Goal: Transaction & Acquisition: Purchase product/service

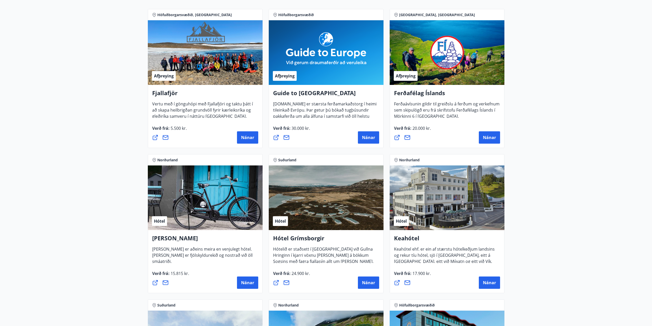
scroll to position [102, 0]
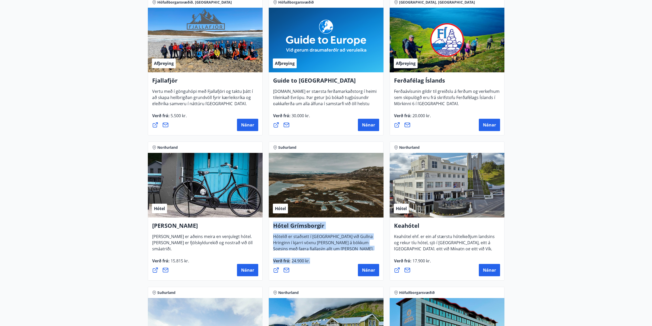
drag, startPoint x: 313, startPoint y: 261, endPoint x: 275, endPoint y: 228, distance: 50.2
click at [275, 228] on div "Hótel Grímsborgir Hótelið er staðsett í Grímsnesi við Gullna Hringinn í kjarri …" at bounding box center [326, 248] width 115 height 63
click at [288, 237] on span "Hótelið er staðsett í [GEOGRAPHIC_DATA] við Gullna Hringinn í kjarri vöxnu [PER…" at bounding box center [323, 250] width 100 height 34
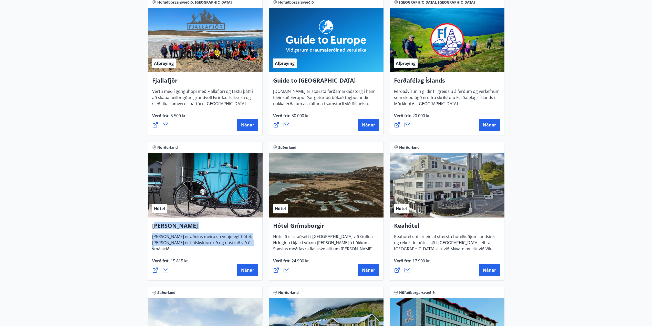
drag, startPoint x: 158, startPoint y: 226, endPoint x: 241, endPoint y: 246, distance: 85.9
click at [241, 246] on div "Hótel Siglunes Hótel Siglunes er aðeins meira en venjulegt hótel. [PERSON_NAME]…" at bounding box center [205, 248] width 115 height 63
click at [237, 243] on span "[PERSON_NAME] er aðeins meira en venjulegt hótel. [PERSON_NAME] er fjölskyldure…" at bounding box center [202, 244] width 100 height 22
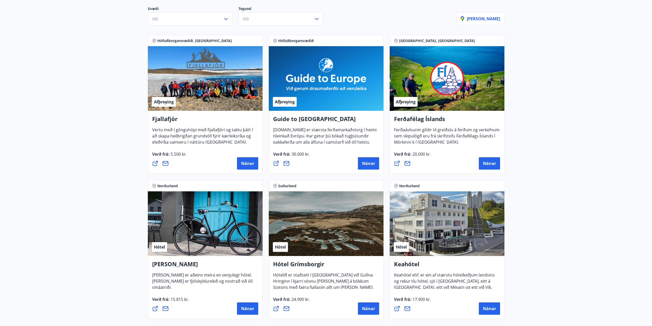
scroll to position [0, 0]
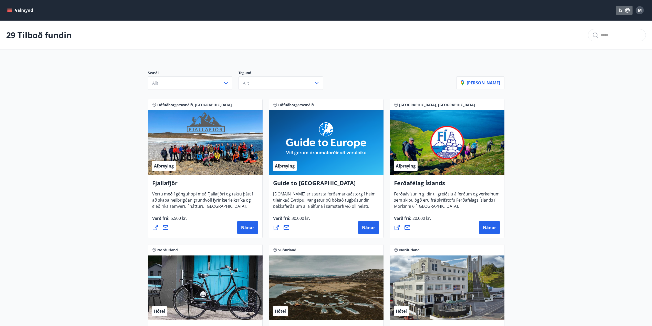
click at [628, 10] on icon "button" at bounding box center [628, 10] width 6 height 6
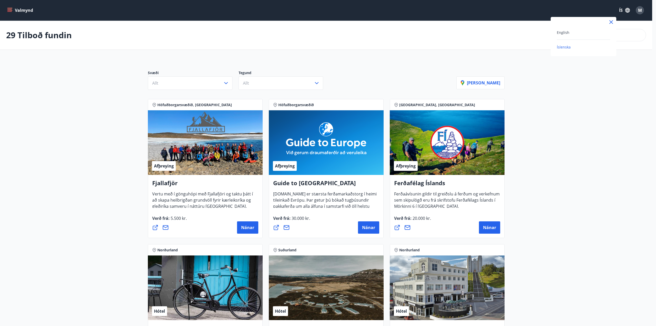
click at [571, 34] on div "English" at bounding box center [583, 32] width 53 height 6
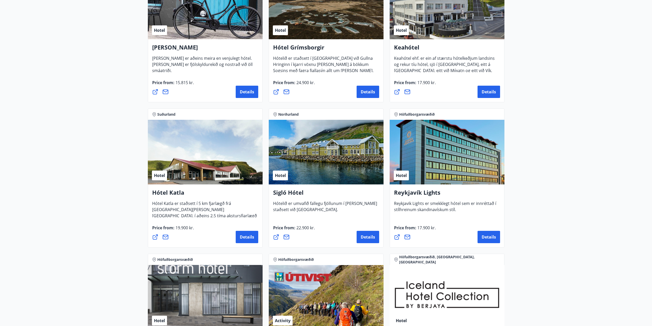
scroll to position [307, 0]
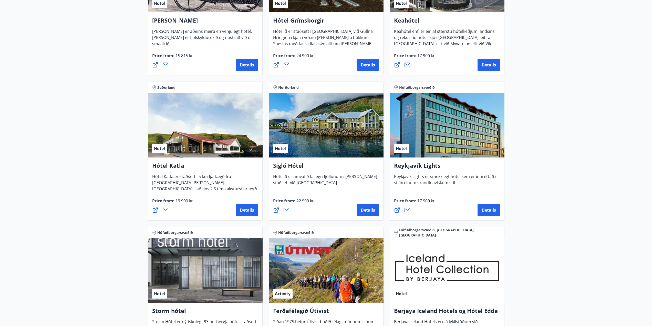
drag, startPoint x: 372, startPoint y: 210, endPoint x: 589, endPoint y: 172, distance: 219.5
drag, startPoint x: 363, startPoint y: 210, endPoint x: 337, endPoint y: 195, distance: 29.8
click at [337, 195] on div "Sigló Hótel Hótelið er umvafið fallegu fjöllunum í [PERSON_NAME] staðsett við […" at bounding box center [326, 188] width 115 height 63
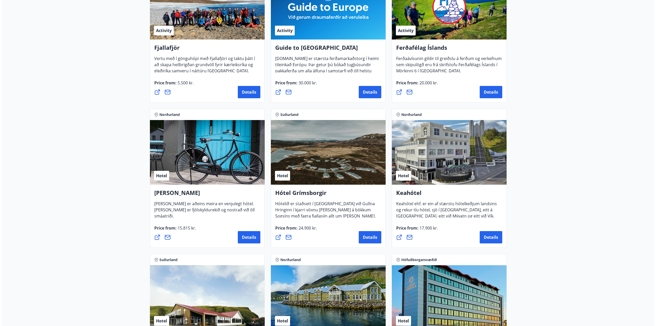
scroll to position [128, 0]
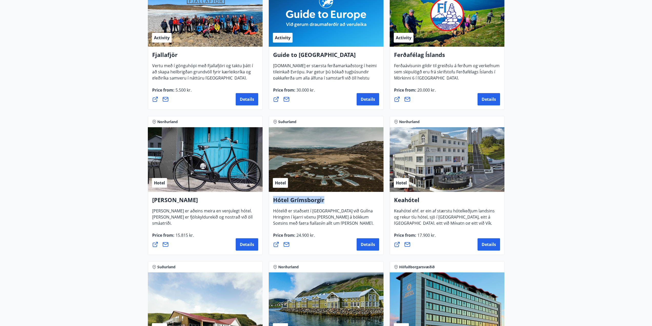
drag, startPoint x: 331, startPoint y: 199, endPoint x: 271, endPoint y: 200, distance: 59.9
click at [271, 200] on div "Hótel Grímsborgir Hótelið er staðsett í Grímsnesi við Gullna Hringinn í kjarri …" at bounding box center [326, 223] width 115 height 63
drag, startPoint x: 286, startPoint y: 200, endPoint x: 369, endPoint y: 214, distance: 85.0
click at [364, 200] on h4 "Hótel Grímsborgir" at bounding box center [326, 202] width 106 height 12
drag, startPoint x: 367, startPoint y: 242, endPoint x: 369, endPoint y: 248, distance: 6.7
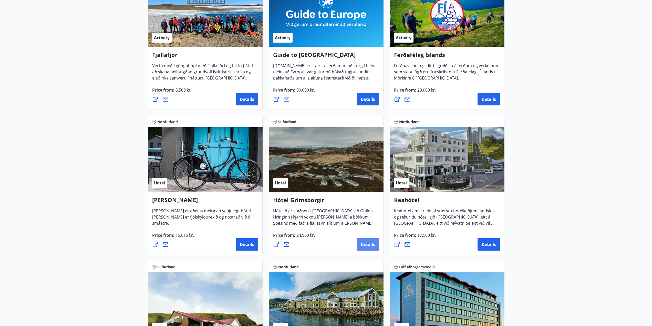
click at [369, 248] on button "Details" at bounding box center [368, 244] width 23 height 12
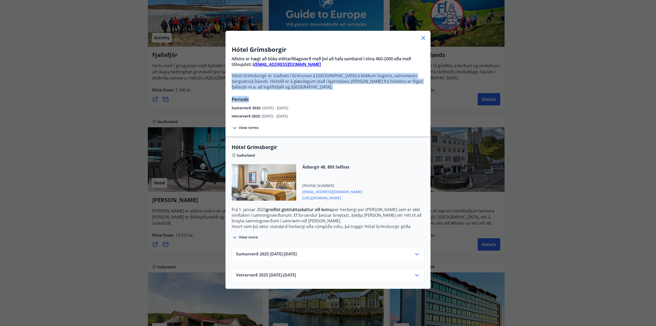
drag, startPoint x: 229, startPoint y: 75, endPoint x: 354, endPoint y: 102, distance: 127.9
click at [354, 102] on div "Hótel Grímsborgir Aðeins er hægt að bóka stéttarfélagsverð með því að hafa samb…" at bounding box center [327, 82] width 205 height 74
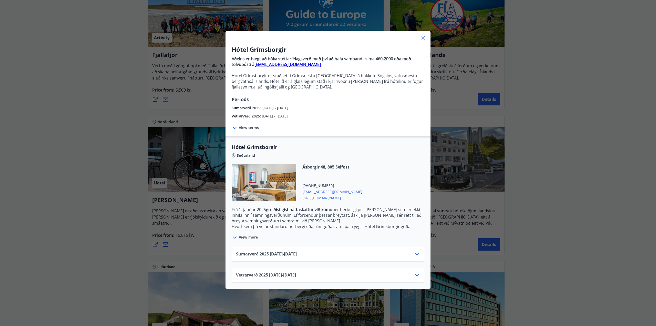
click at [350, 255] on div "Sumarverð [PHONE_NUMBER][DATE] - [DATE]" at bounding box center [328, 256] width 184 height 10
click at [414, 251] on icon at bounding box center [417, 254] width 6 height 6
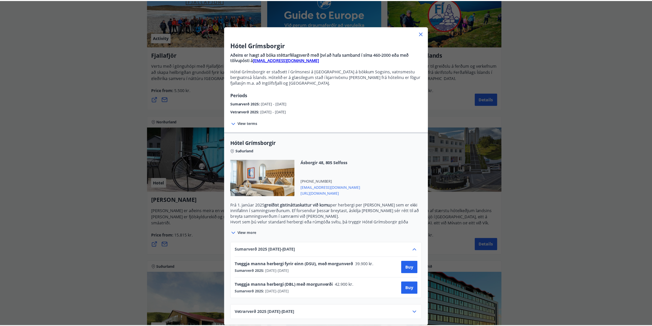
scroll to position [8, 0]
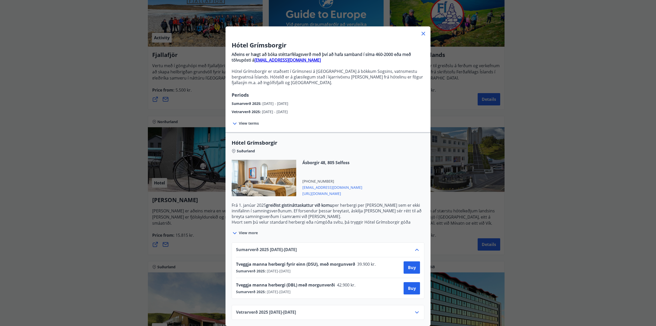
drag, startPoint x: 285, startPoint y: 266, endPoint x: 305, endPoint y: 267, distance: 20.0
click at [305, 268] on div "Sumarverð 2025 : [DATE] - [DATE]" at bounding box center [307, 270] width 143 height 5
click at [287, 269] on div "Tveggja manna herbergi fyrir einn (DSU), með morgunverð 39.900 kr. Sumarverð 20…" at bounding box center [328, 267] width 184 height 20
click at [270, 268] on span "[DATE] - [DATE]" at bounding box center [278, 270] width 25 height 5
drag, startPoint x: 308, startPoint y: 265, endPoint x: 311, endPoint y: 265, distance: 3.1
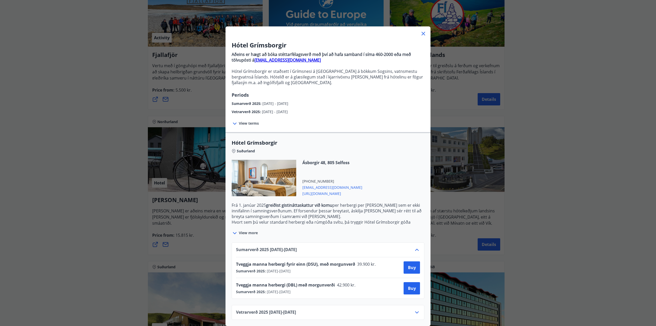
click at [310, 268] on div "Sumarverð 2025 : [DATE] - [DATE]" at bounding box center [307, 270] width 143 height 5
drag, startPoint x: 350, startPoint y: 259, endPoint x: 369, endPoint y: 259, distance: 19.0
click at [369, 261] on div "Tveggja manna herbergi fyrir einn (DSU), með morgunverð 39.900 kr." at bounding box center [307, 264] width 143 height 7
click at [332, 261] on span "Tveggja manna herbergi fyrir einn (DSU), með morgunverð" at bounding box center [295, 264] width 119 height 6
click at [421, 32] on icon at bounding box center [423, 34] width 4 height 4
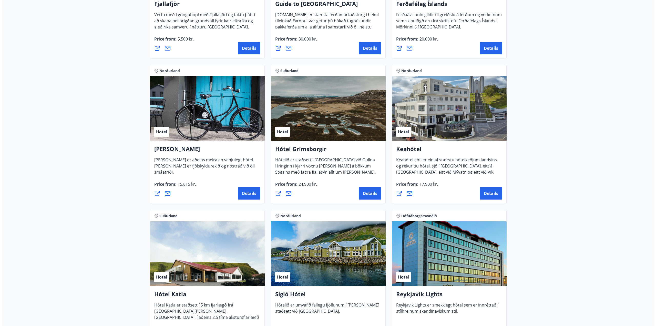
scroll to position [179, 0]
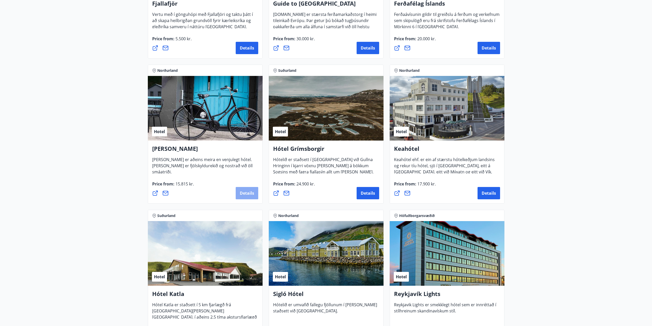
click at [252, 192] on span "Details" at bounding box center [247, 193] width 14 height 6
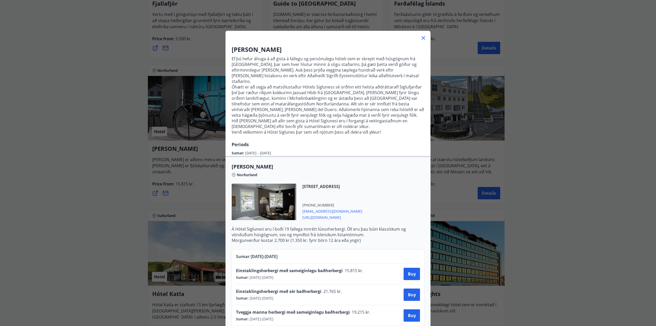
click at [269, 183] on div at bounding box center [264, 201] width 65 height 36
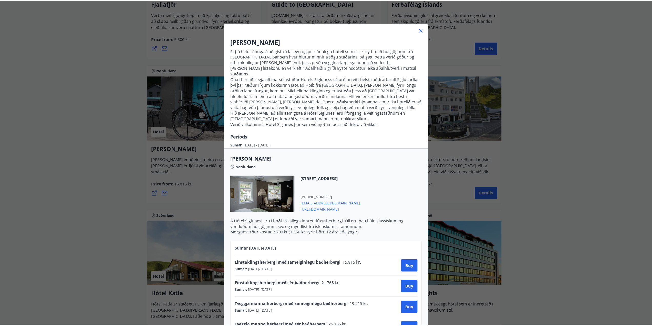
scroll to position [0, 0]
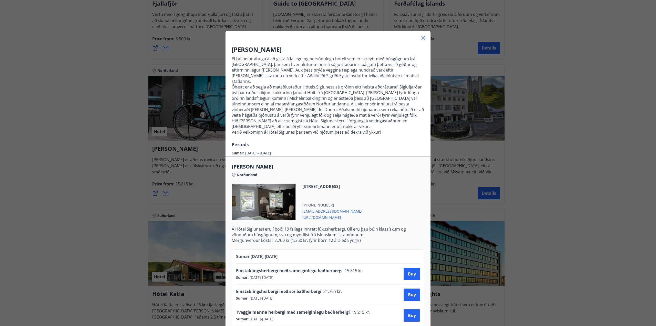
click at [422, 39] on icon at bounding box center [423, 38] width 6 height 6
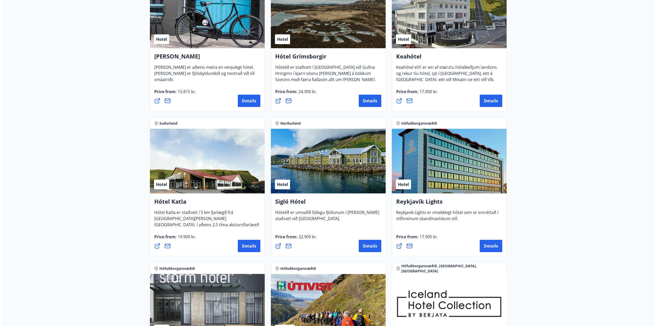
scroll to position [282, 0]
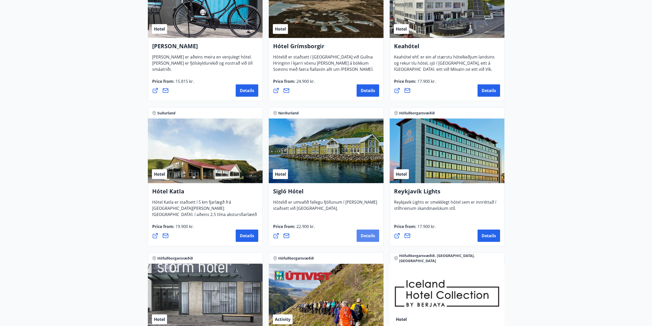
click at [368, 236] on span "Details" at bounding box center [368, 236] width 14 height 6
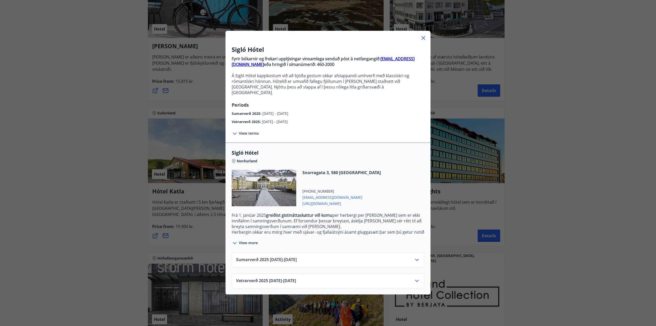
click at [331, 256] on div "Sumarverð [PHONE_NUMBER][DATE] - [DATE]" at bounding box center [328, 261] width 184 height 10
click at [415, 277] on icon at bounding box center [417, 280] width 6 height 6
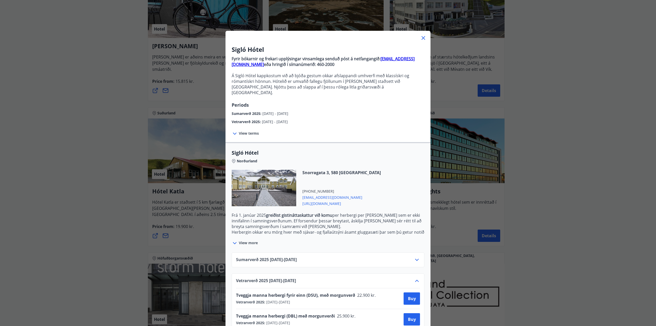
scroll to position [8, 0]
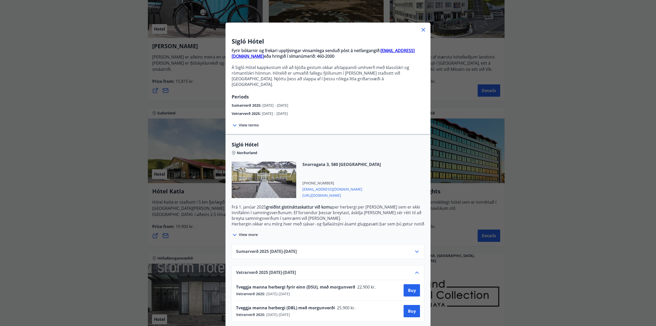
drag, startPoint x: 314, startPoint y: 286, endPoint x: 231, endPoint y: 280, distance: 83.8
click at [232, 280] on div "Vetrarverð [PHONE_NUMBER][DATE] - [DATE] Tveggja manna herbergi fyrir einn (DSU…" at bounding box center [328, 293] width 193 height 56
copy div "Tveggja manna herbergi fyrir einn (DSU), með morgunverð 22.900 kr. Vetrarverð 2…"
drag, startPoint x: 311, startPoint y: 308, endPoint x: 235, endPoint y: 301, distance: 76.4
click at [236, 305] on div "Tveggja manna herbergi (DBL) með morgunverði 25.900 kr. Vetrarverð 2025 : [DATE…" at bounding box center [297, 311] width 123 height 12
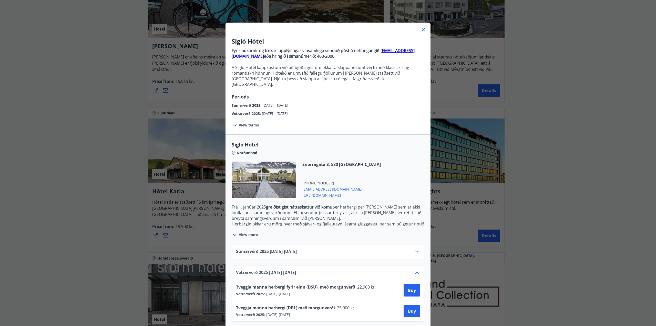
click at [319, 284] on span "Tveggja manna herbergi fyrir einn (DSU), með morgunverð" at bounding box center [295, 287] width 119 height 6
drag, startPoint x: 308, startPoint y: 311, endPoint x: 234, endPoint y: 303, distance: 73.8
click at [236, 303] on div "Tveggja manna herbergi (DBL) með morgunverði 25.900 kr. Vetrarverð 2025 : [DATE…" at bounding box center [328, 310] width 184 height 20
copy div "Tveggja manna herbergi (DBL) með morgunverði 25.900 kr. Vetrarverð 2025 : [DATE…"
click at [344, 305] on span "25.900 kr." at bounding box center [346, 308] width 22 height 6
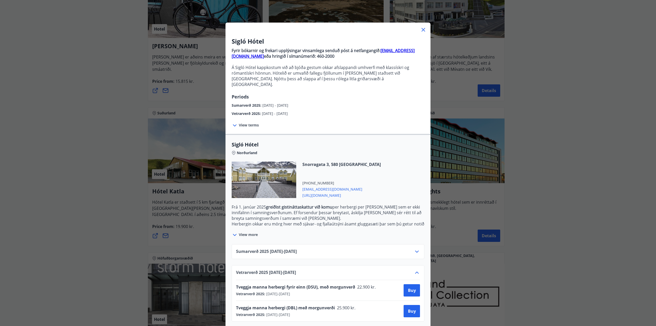
drag, startPoint x: 277, startPoint y: 308, endPoint x: 290, endPoint y: 308, distance: 13.3
click at [290, 312] on span "[DATE] - [DATE]" at bounding box center [277, 314] width 25 height 5
click at [310, 312] on div "Vetrarverð 2025 : [DATE] - [DATE]" at bounding box center [297, 314] width 123 height 5
click at [409, 308] on span "Buy" at bounding box center [412, 311] width 8 height 6
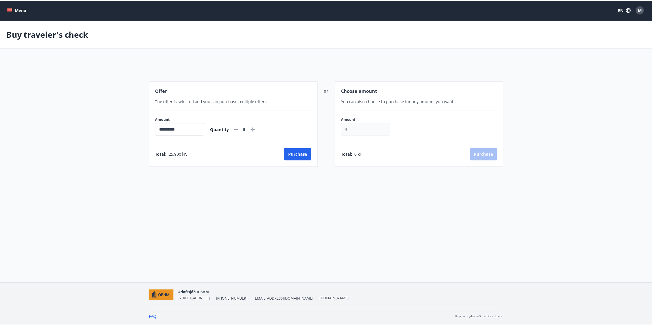
scroll to position [1, 0]
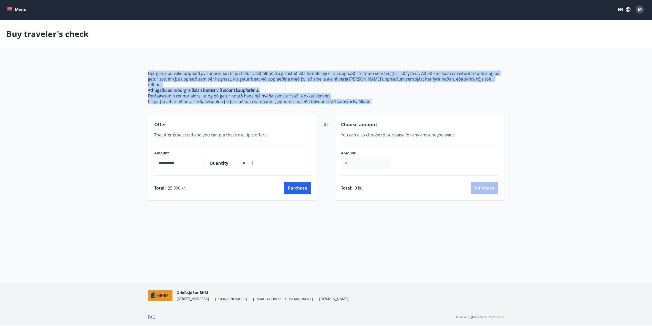
drag, startPoint x: 374, startPoint y: 97, endPoint x: 142, endPoint y: 65, distance: 234.1
click at [142, 65] on div "**********" at bounding box center [326, 129] width 369 height 142
copy span "Hér getur þú valið upphæð ávísunarinnar. Ef þú hefur valið tilboð frá gististað…"
click at [347, 59] on div "**********" at bounding box center [326, 129] width 357 height 142
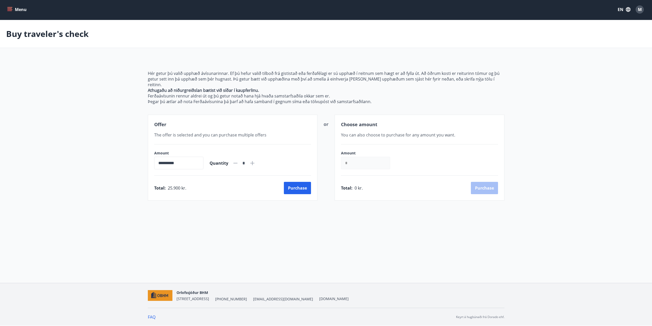
click at [328, 87] on p "Athugaðu að niðurgreiðslan bætist við síðar í kaupferlinu." at bounding box center [326, 90] width 357 height 6
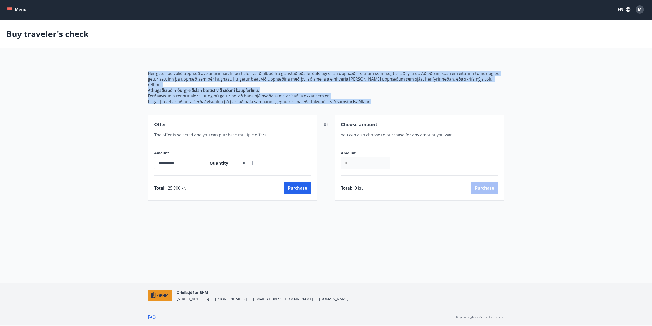
drag, startPoint x: 391, startPoint y: 96, endPoint x: 138, endPoint y: 65, distance: 254.5
click at [138, 65] on main "**********" at bounding box center [326, 110] width 652 height 180
click at [192, 93] on p "Ferðaávísunin rennur aldrei út og þú getur notað hana hjá hvaða samstarfsaðila …" at bounding box center [326, 96] width 357 height 6
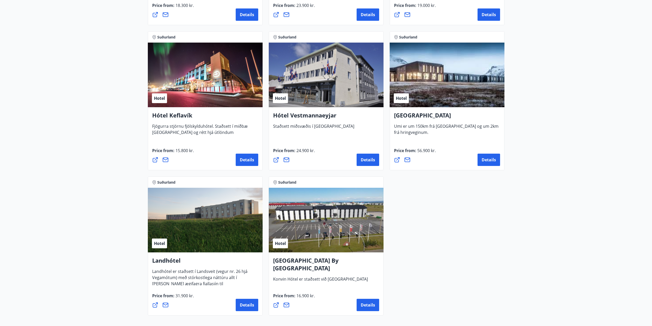
scroll to position [1230, 0]
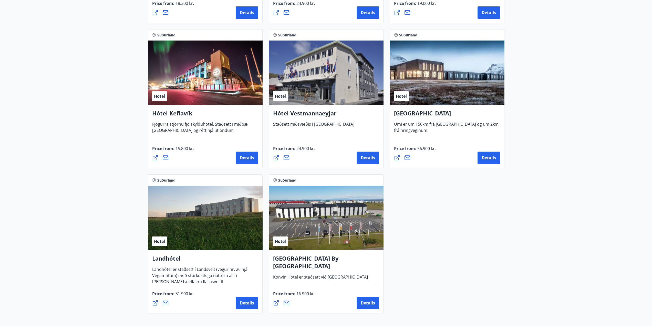
drag, startPoint x: 253, startPoint y: 282, endPoint x: 209, endPoint y: 280, distance: 43.8
click at [212, 281] on span "Landhótel er staðsett í Landsveit (vegur nr. 26 hjá Vegamótum) með stórkostlega…" at bounding box center [199, 283] width 95 height 34
click at [242, 304] on span "Details" at bounding box center [247, 303] width 14 height 6
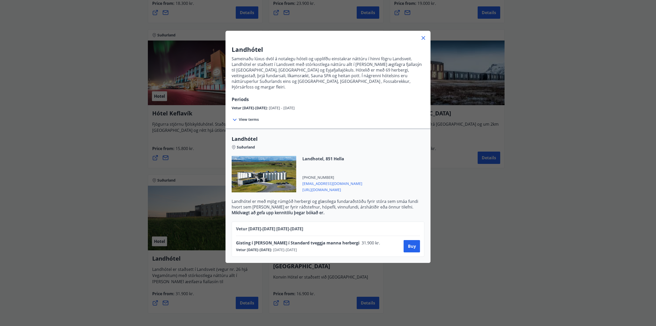
drag, startPoint x: 308, startPoint y: 244, endPoint x: 230, endPoint y: 240, distance: 79.0
click at [232, 240] on div "Vetur [DATE]-[DATE] [DATE] - [DATE] Gisting í [PERSON_NAME] í Standard tveggja …" at bounding box center [328, 238] width 193 height 35
click at [291, 247] on span "[DATE] - [DATE]" at bounding box center [284, 249] width 25 height 5
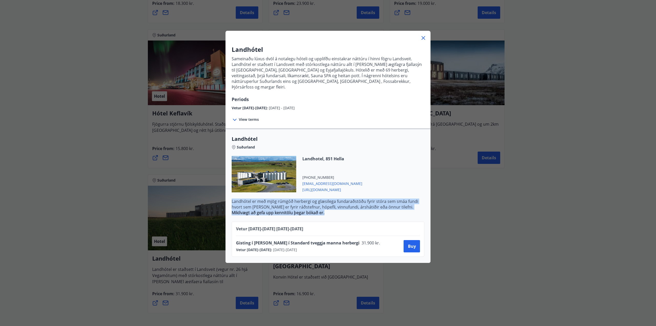
drag, startPoint x: 324, startPoint y: 208, endPoint x: 229, endPoint y: 197, distance: 95.2
click at [225, 196] on div "Landhótel Suðurland Landhotel, 851 Hella [PHONE_NUMBER] [EMAIL_ADDRESS][DOMAIN_…" at bounding box center [327, 175] width 205 height 80
copy p "Landhótel er með mjög rúmgóð herbergi og glæsilega fundaraðstöðu fyrir stóra se…"
click at [420, 41] on icon at bounding box center [423, 38] width 6 height 6
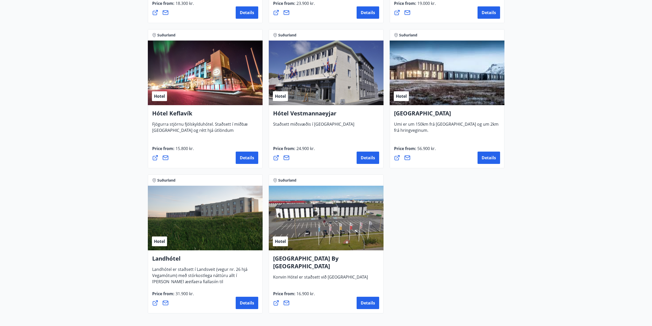
click at [440, 150] on div "Price from : 56.900 kr. Details" at bounding box center [447, 154] width 106 height 18
drag, startPoint x: 427, startPoint y: 130, endPoint x: 390, endPoint y: 114, distance: 40.3
click at [390, 114] on div "UMI Hotel Umi er um 150km frá [GEOGRAPHIC_DATA] og um 2km frá hringveginum. Pri…" at bounding box center [447, 136] width 115 height 63
click at [418, 127] on span "Umi er um 150km frá [GEOGRAPHIC_DATA] og um 2km frá hringveginum." at bounding box center [446, 129] width 105 height 16
click at [486, 158] on span "Details" at bounding box center [489, 158] width 14 height 6
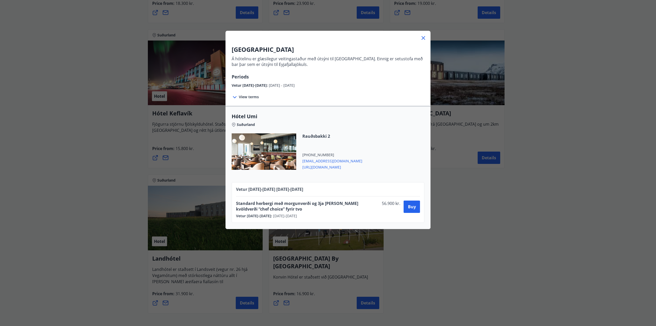
drag, startPoint x: 321, startPoint y: 160, endPoint x: 344, endPoint y: 145, distance: 27.5
click at [344, 145] on div "Rauðsbakki 2 [PHONE_NUMBER] [EMAIL_ADDRESS][DOMAIN_NAME] [URL][DOMAIN_NAME]" at bounding box center [328, 154] width 193 height 43
drag, startPoint x: 327, startPoint y: 167, endPoint x: 339, endPoint y: 157, distance: 15.6
click at [339, 157] on div "Rauðsbakki 2 [PHONE_NUMBER] [EMAIL_ADDRESS][DOMAIN_NAME] [URL][DOMAIN_NAME]" at bounding box center [328, 154] width 193 height 43
click at [322, 166] on span "[URL][DOMAIN_NAME]" at bounding box center [332, 166] width 60 height 6
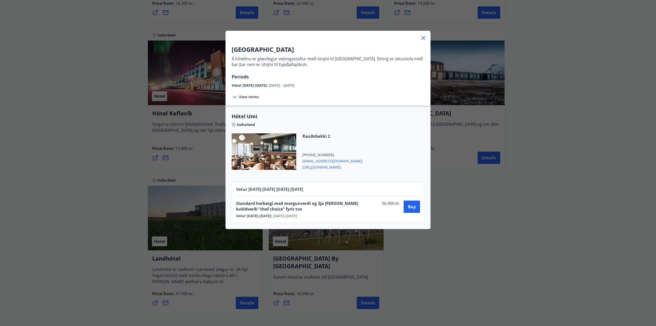
click at [422, 37] on icon at bounding box center [423, 38] width 4 height 4
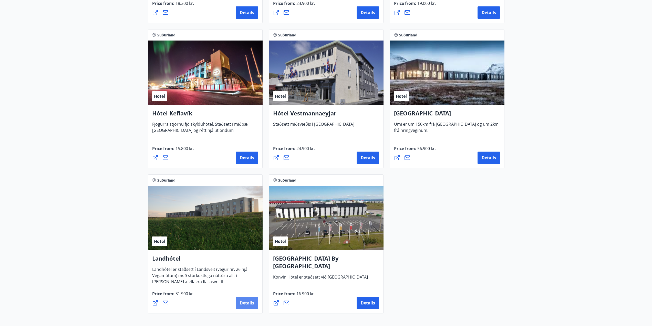
click at [249, 304] on span "Details" at bounding box center [247, 303] width 14 height 6
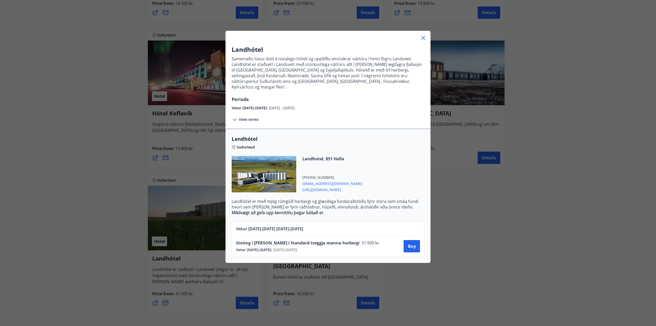
click at [420, 38] on icon at bounding box center [423, 38] width 6 height 6
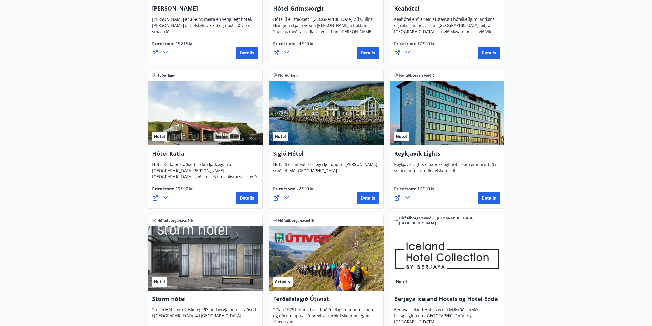
scroll to position [359, 0]
